Goal: Task Accomplishment & Management: Manage account settings

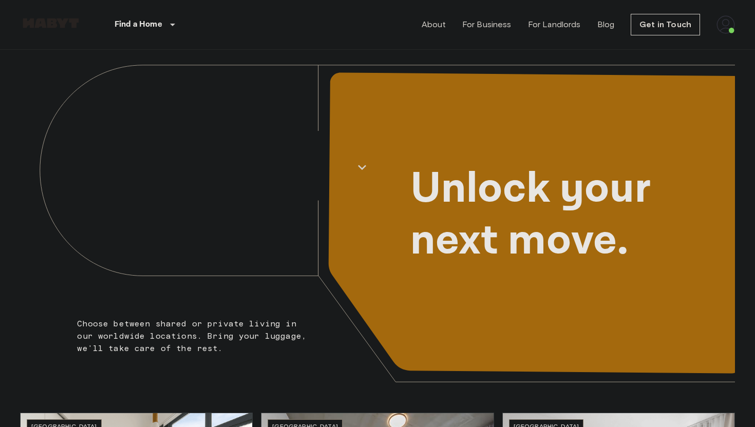
click at [725, 30] on img at bounding box center [725, 24] width 18 height 18
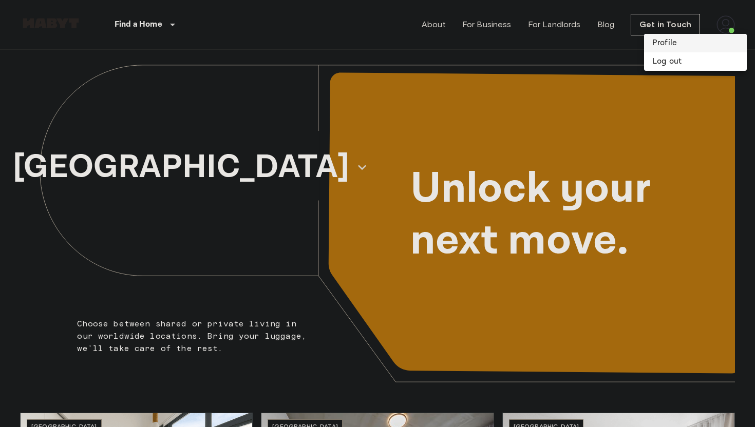
click at [663, 48] on li "Profile" at bounding box center [695, 43] width 103 height 18
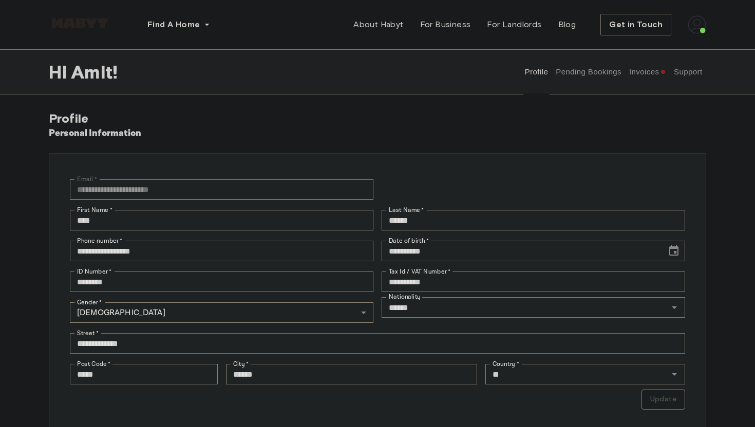
click at [591, 76] on button "Pending Bookings" at bounding box center [588, 71] width 68 height 45
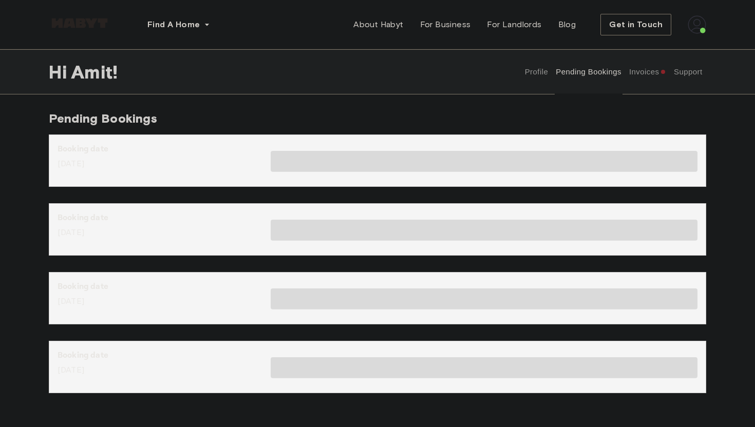
click at [637, 80] on button "Invoices" at bounding box center [647, 71] width 40 height 45
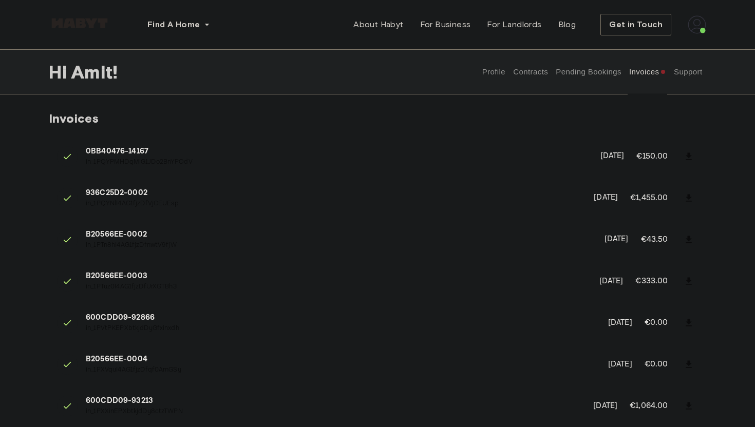
click at [490, 71] on button "Profile" at bounding box center [493, 71] width 26 height 45
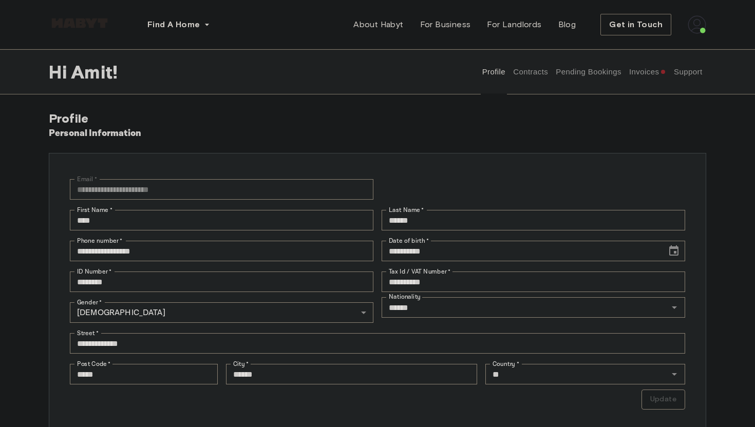
click at [518, 71] on button "Contracts" at bounding box center [530, 71] width 37 height 45
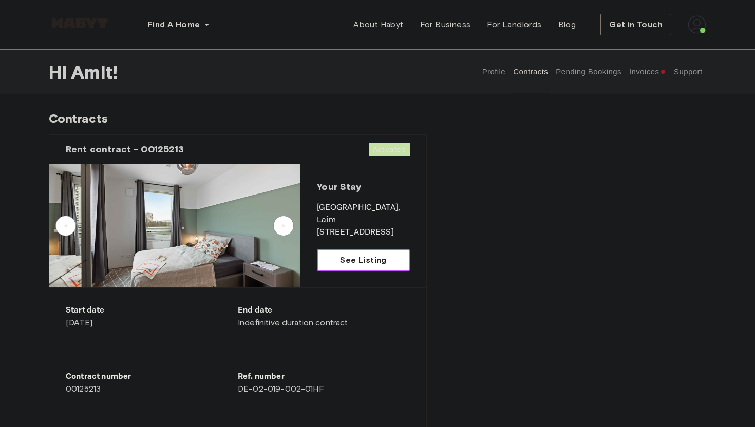
click at [359, 261] on span "See Listing" at bounding box center [363, 260] width 46 height 12
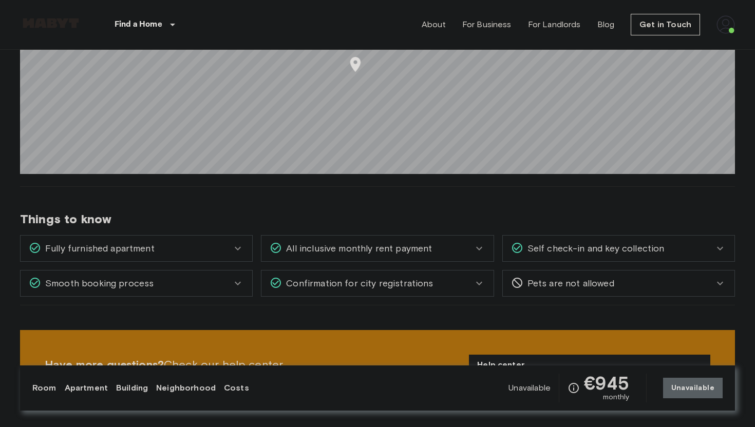
scroll to position [783, 0]
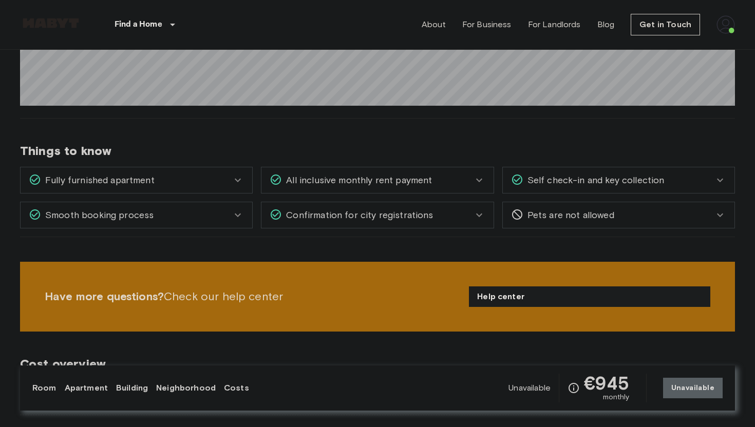
click at [353, 185] on span "All inclusive monthly rent payment" at bounding box center [357, 180] width 150 height 13
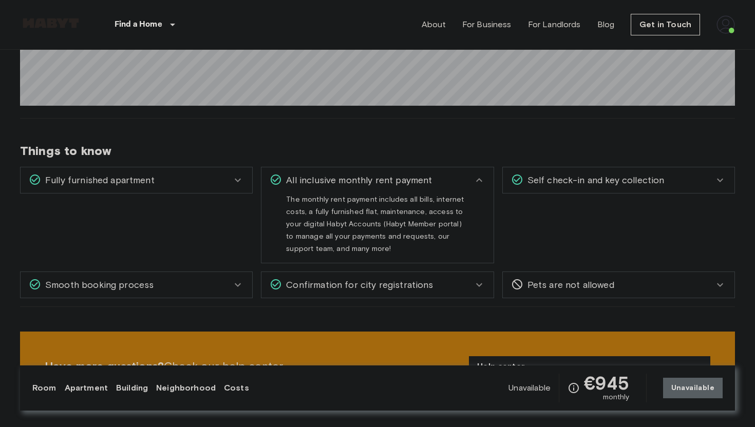
click at [444, 285] on div "Confirmation for city registrations" at bounding box center [371, 284] width 203 height 13
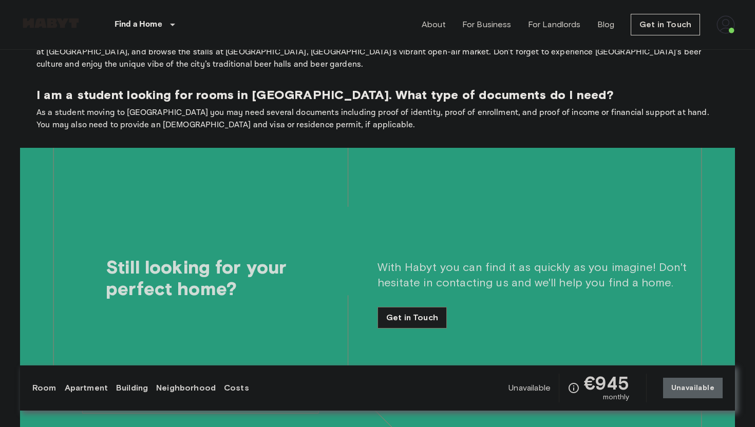
scroll to position [1772, 0]
